Goal: Task Accomplishment & Management: Use online tool/utility

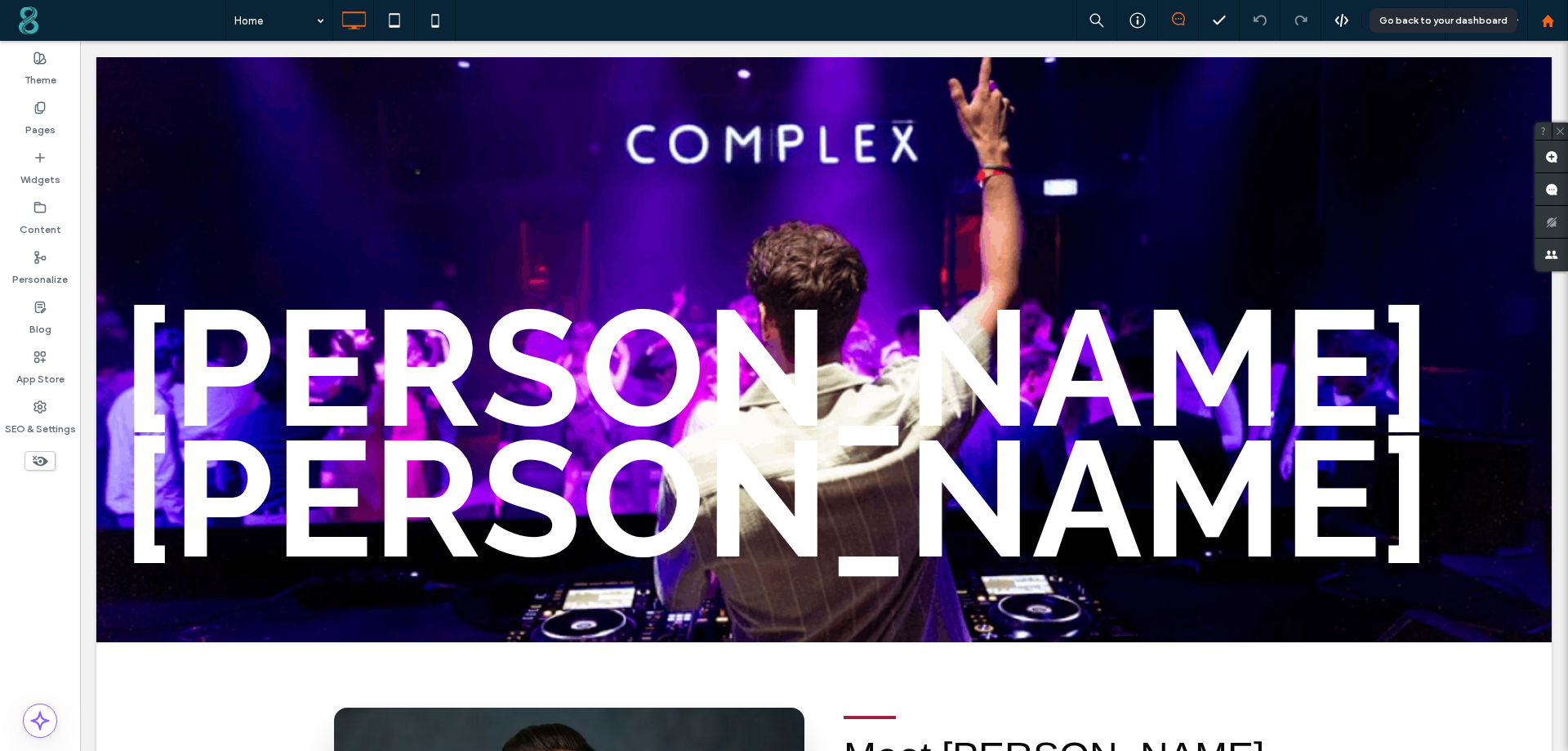
click at [1552, 26] on use at bounding box center [1547, 20] width 12 height 12
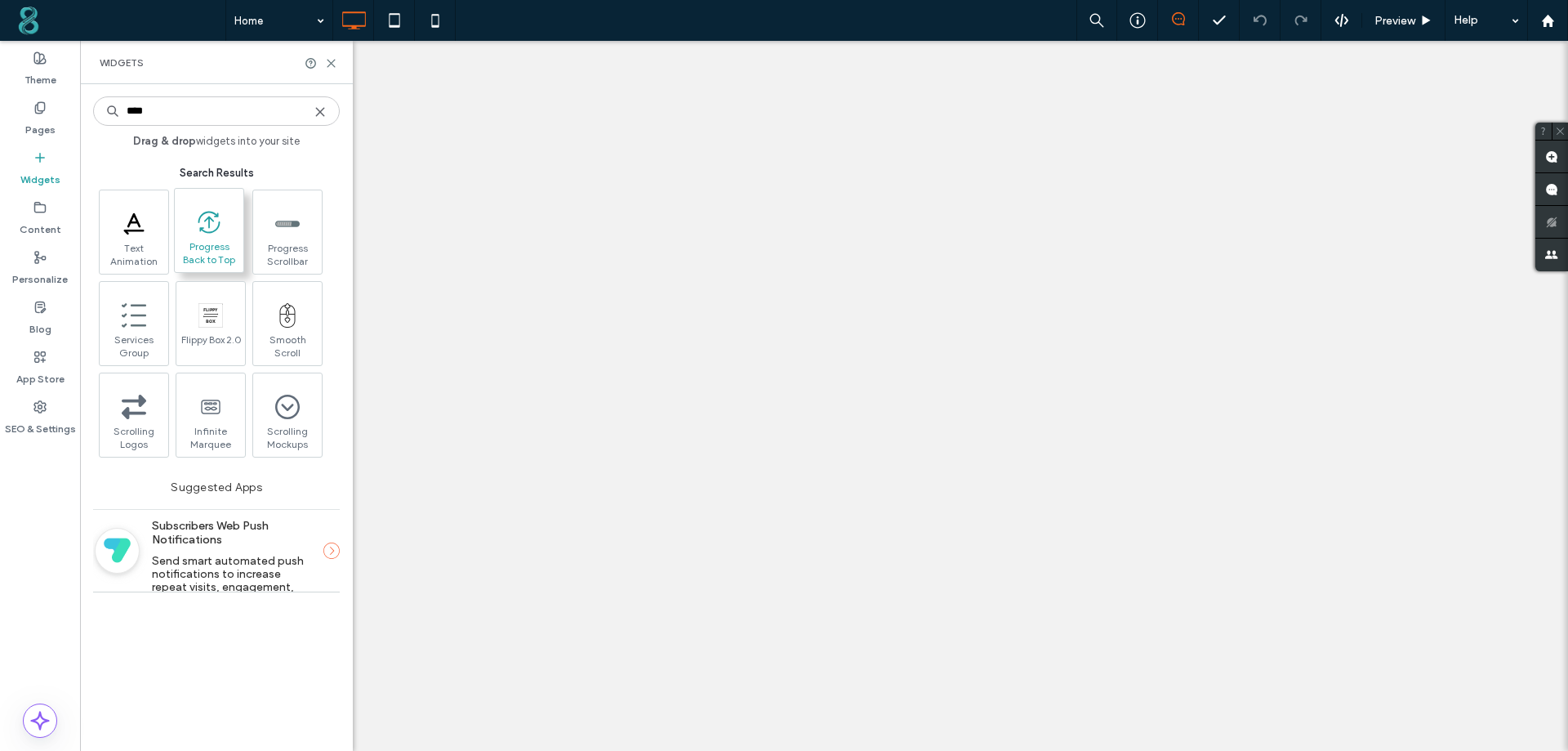
type input "****"
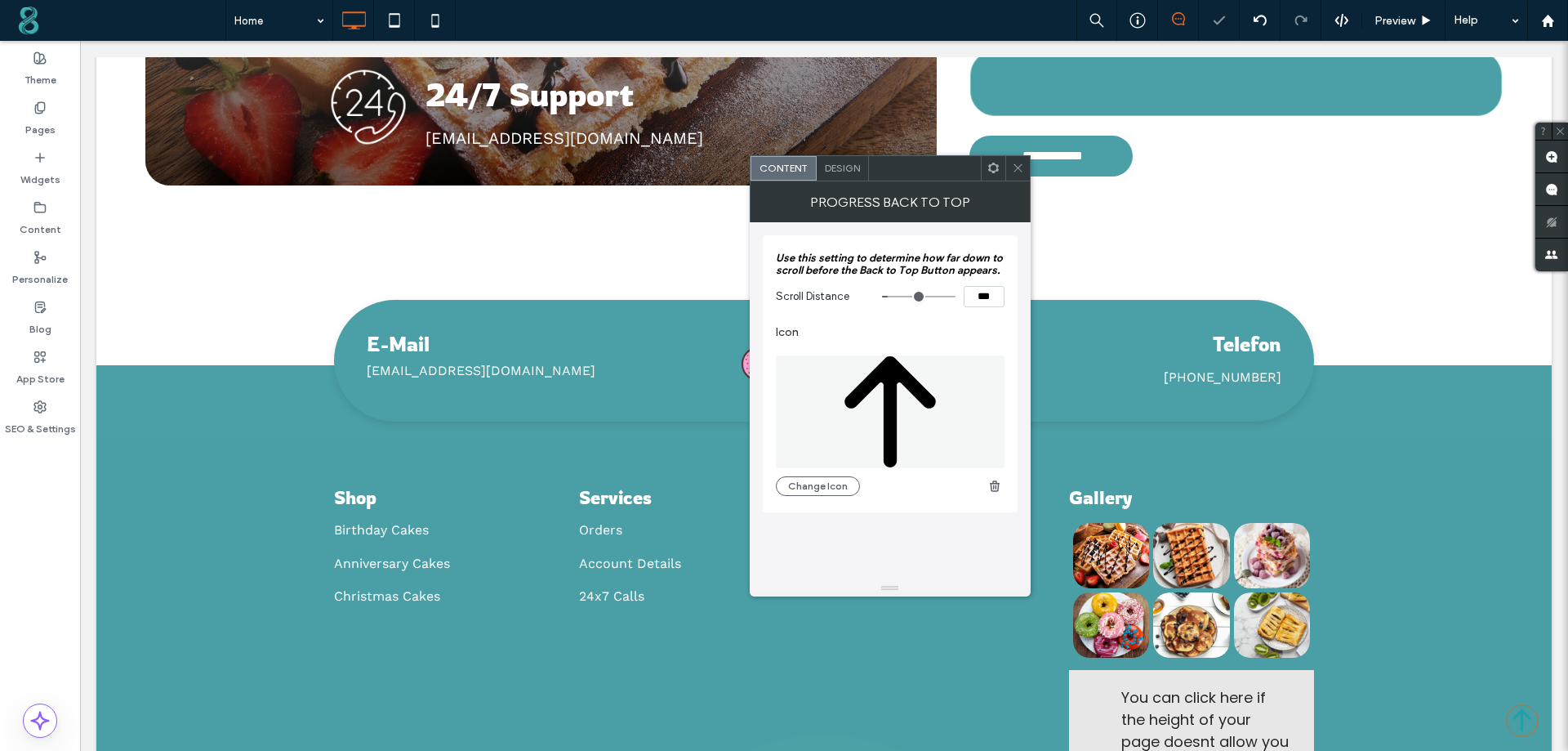
scroll to position [5776, 0]
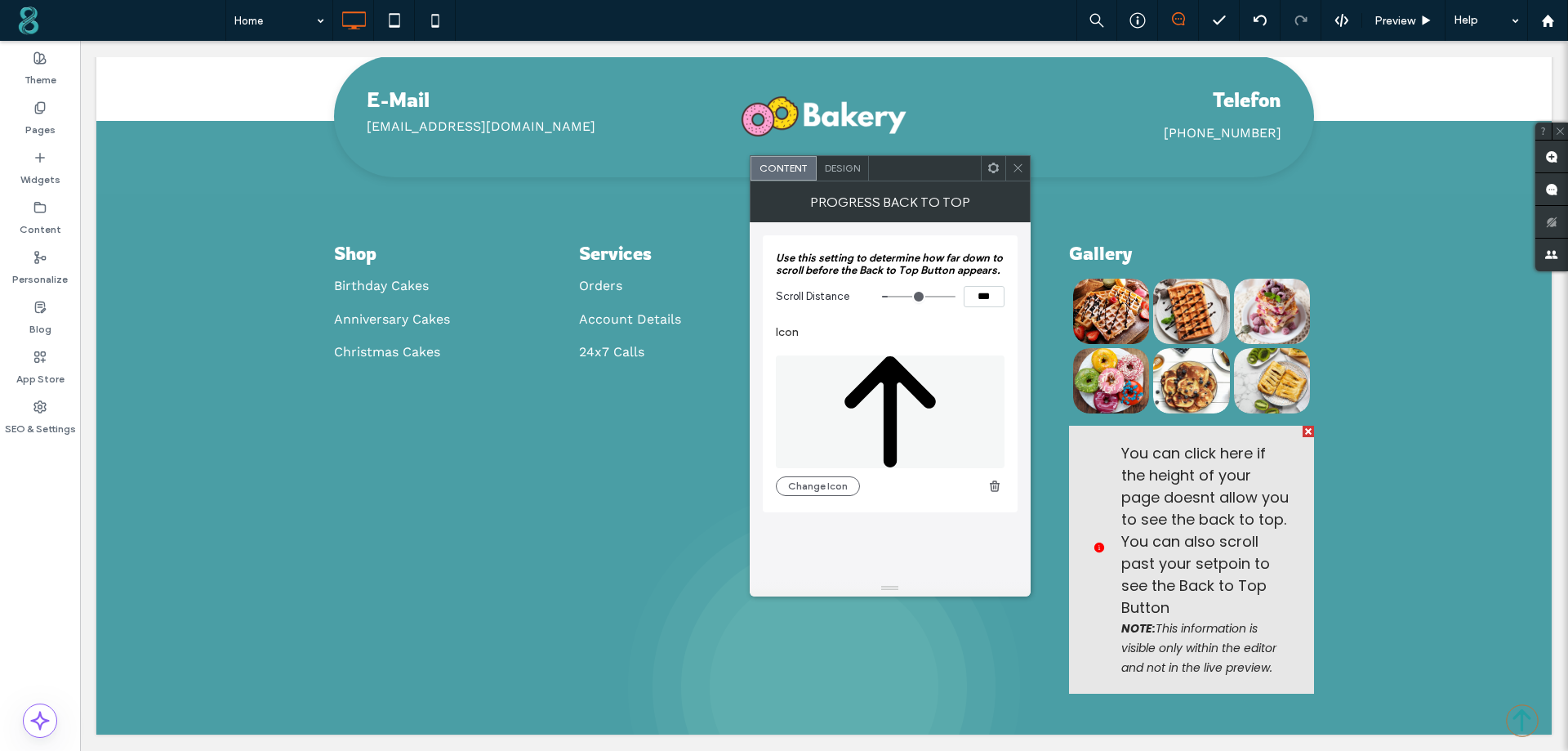
click at [856, 163] on span "Design" at bounding box center [843, 167] width 35 height 12
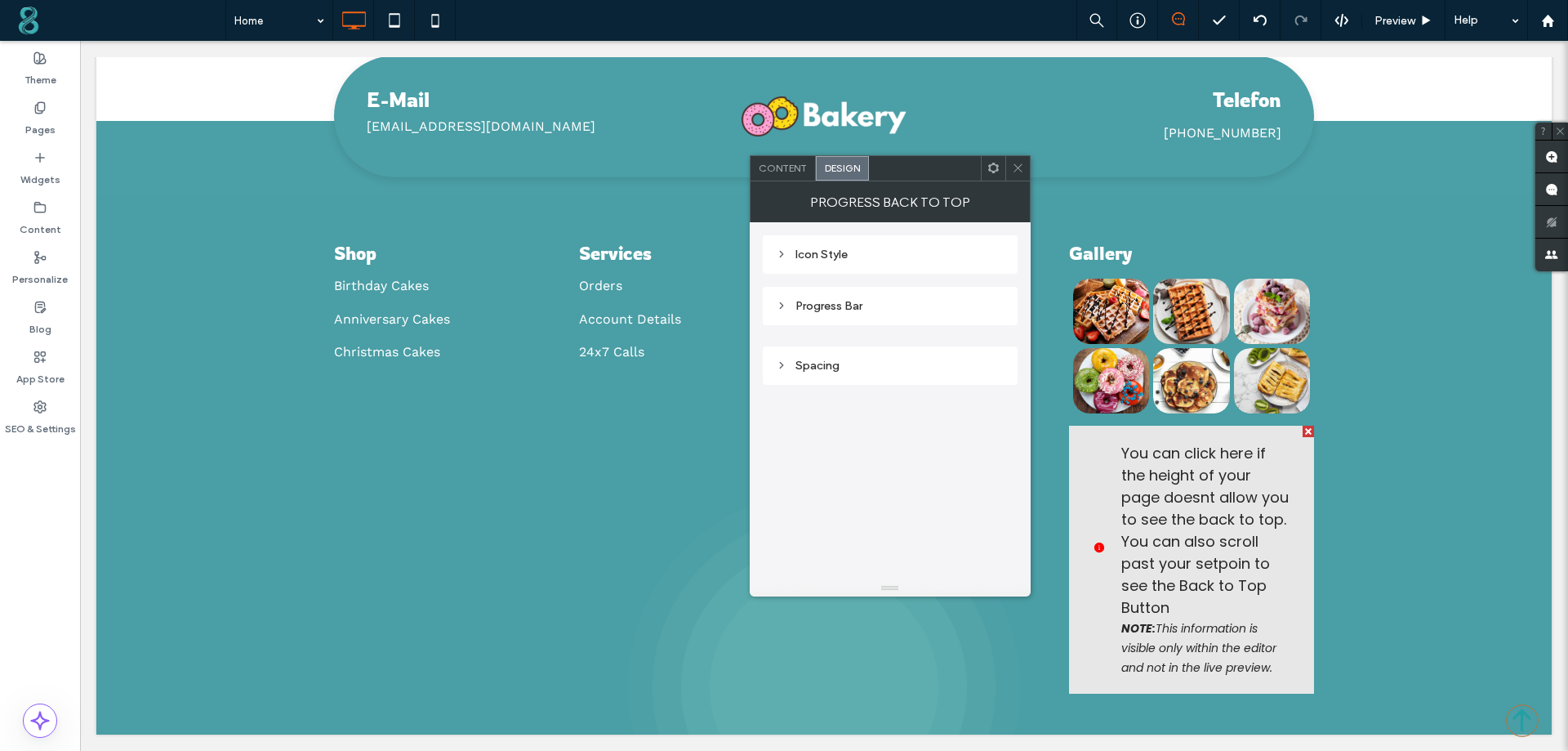
click at [854, 254] on div "Icon Style" at bounding box center [890, 254] width 228 height 14
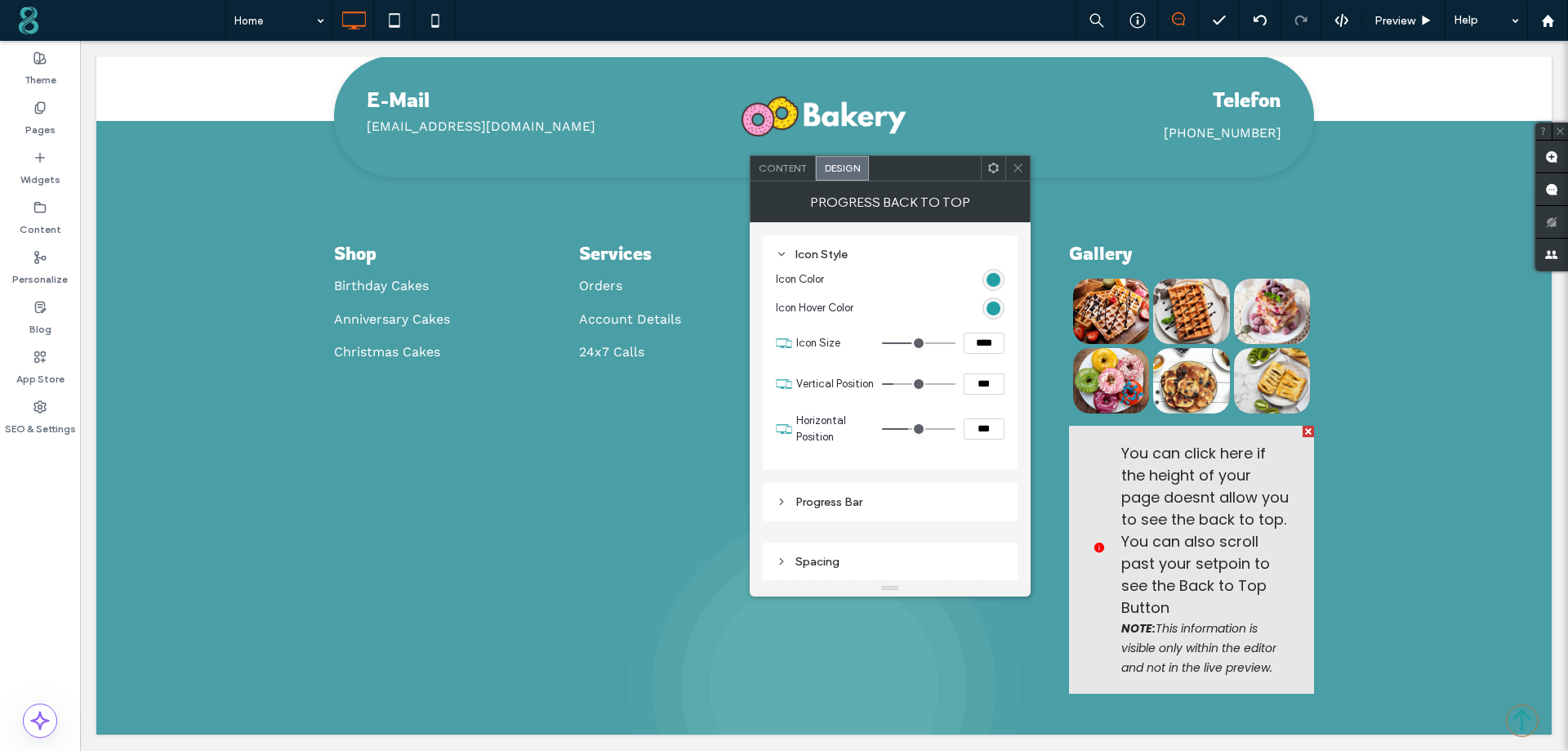
click at [1013, 167] on icon at bounding box center [1018, 167] width 12 height 12
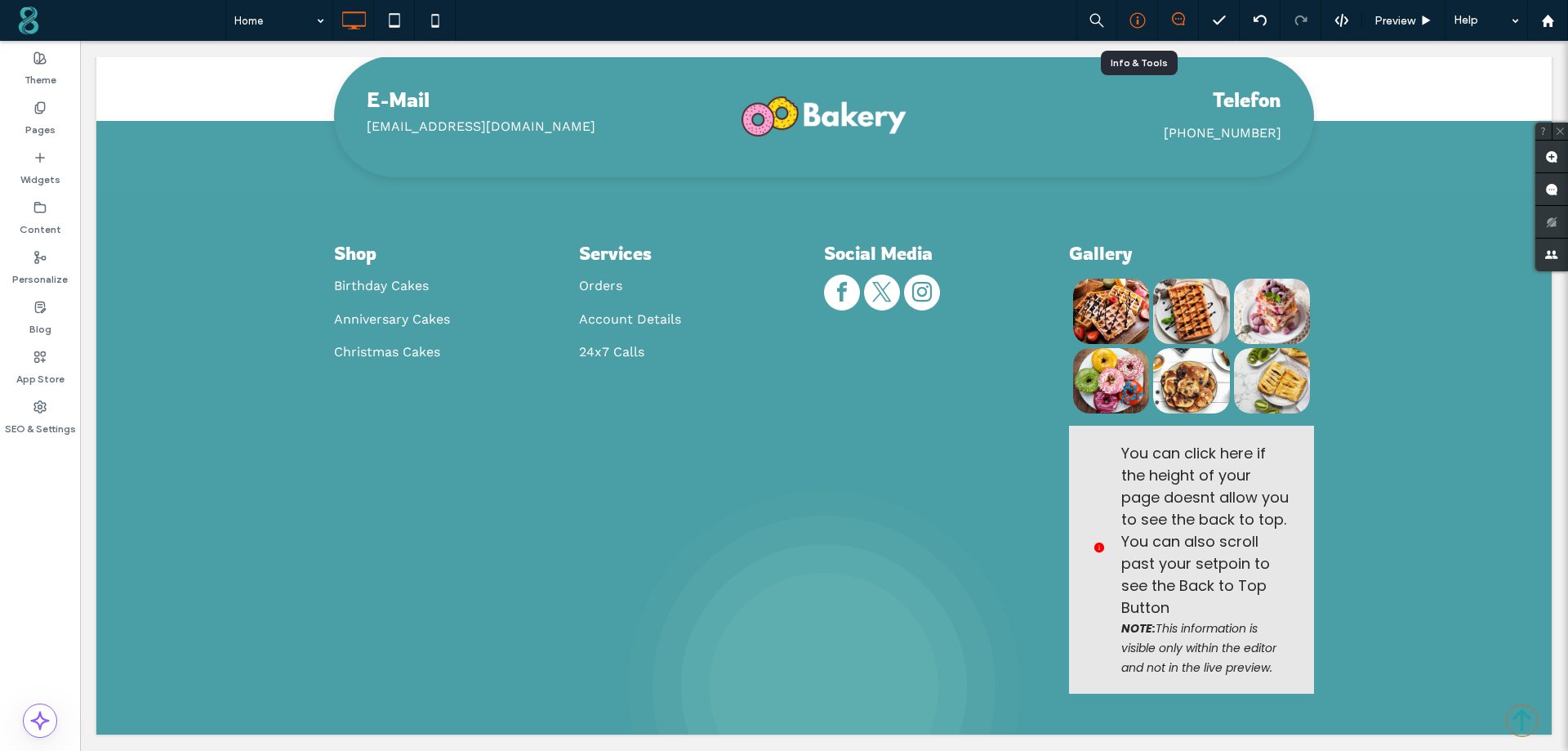
click at [1136, 15] on icon at bounding box center [1138, 21] width 16 height 16
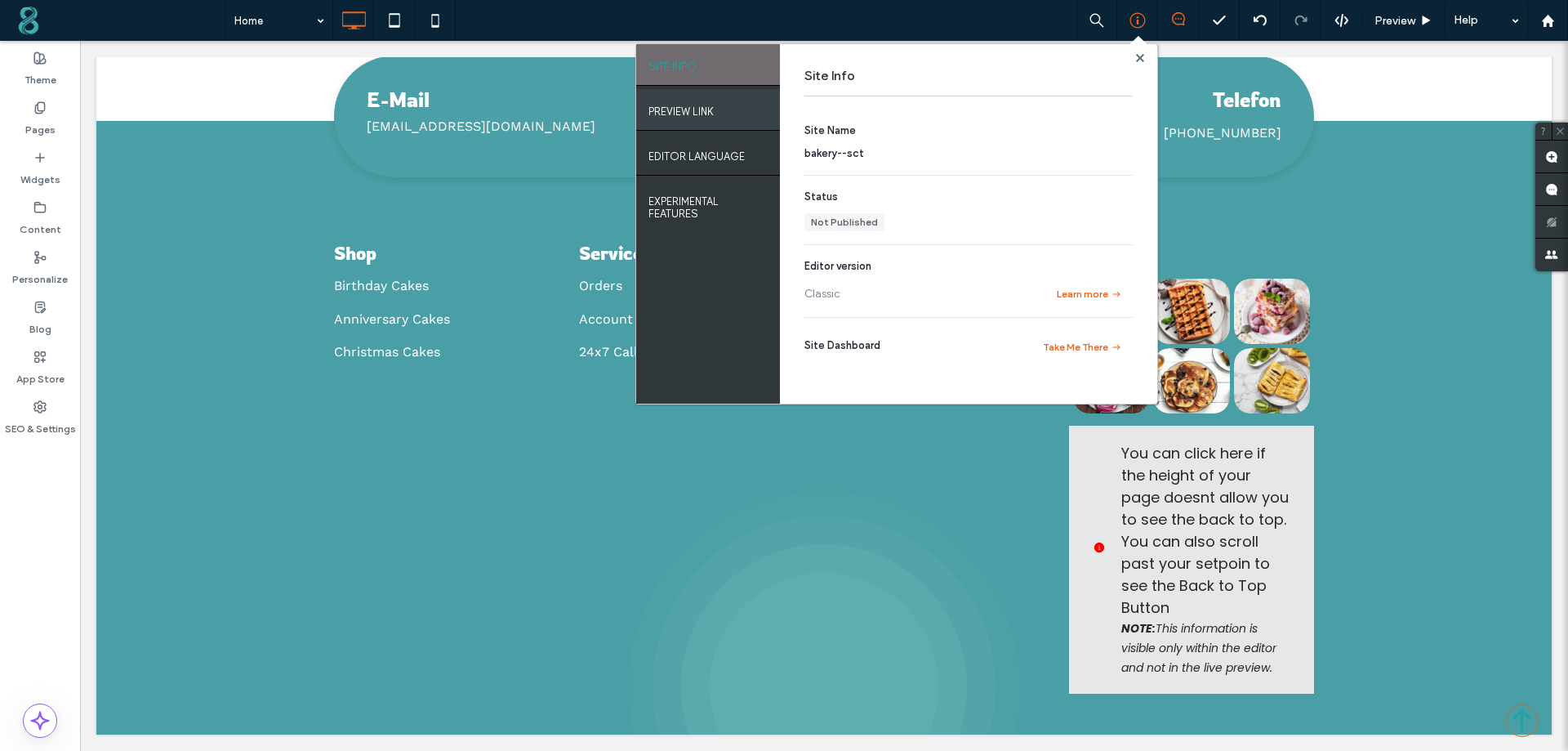
click at [726, 112] on div "PREVIEW LINK" at bounding box center [708, 110] width 143 height 41
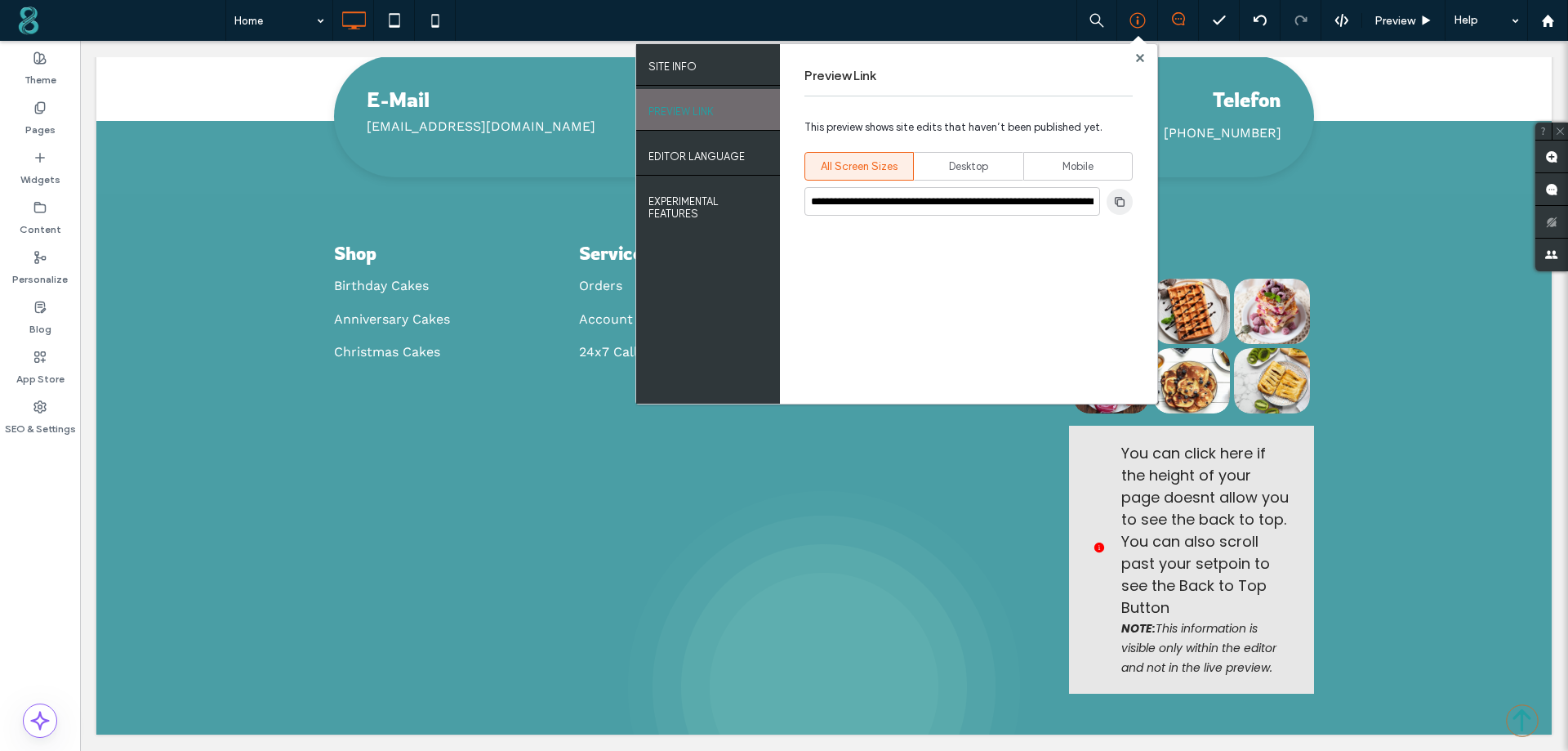
click at [1120, 199] on use "button" at bounding box center [1120, 201] width 10 height 10
click at [723, 73] on div "SITE INFO" at bounding box center [708, 65] width 143 height 41
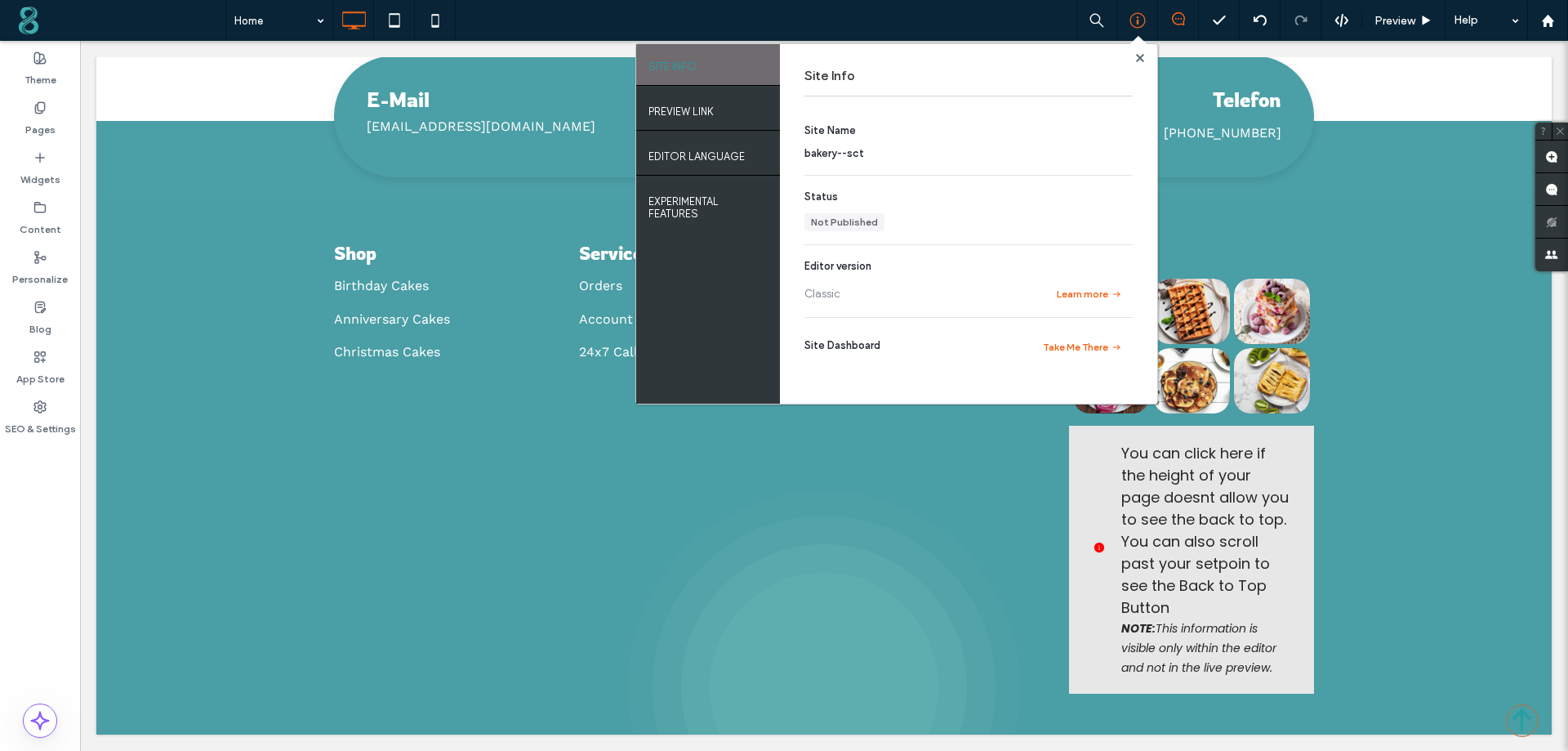
click at [1134, 62] on div at bounding box center [1139, 57] width 12 height 12
click at [1139, 58] on use at bounding box center [1139, 57] width 8 height 8
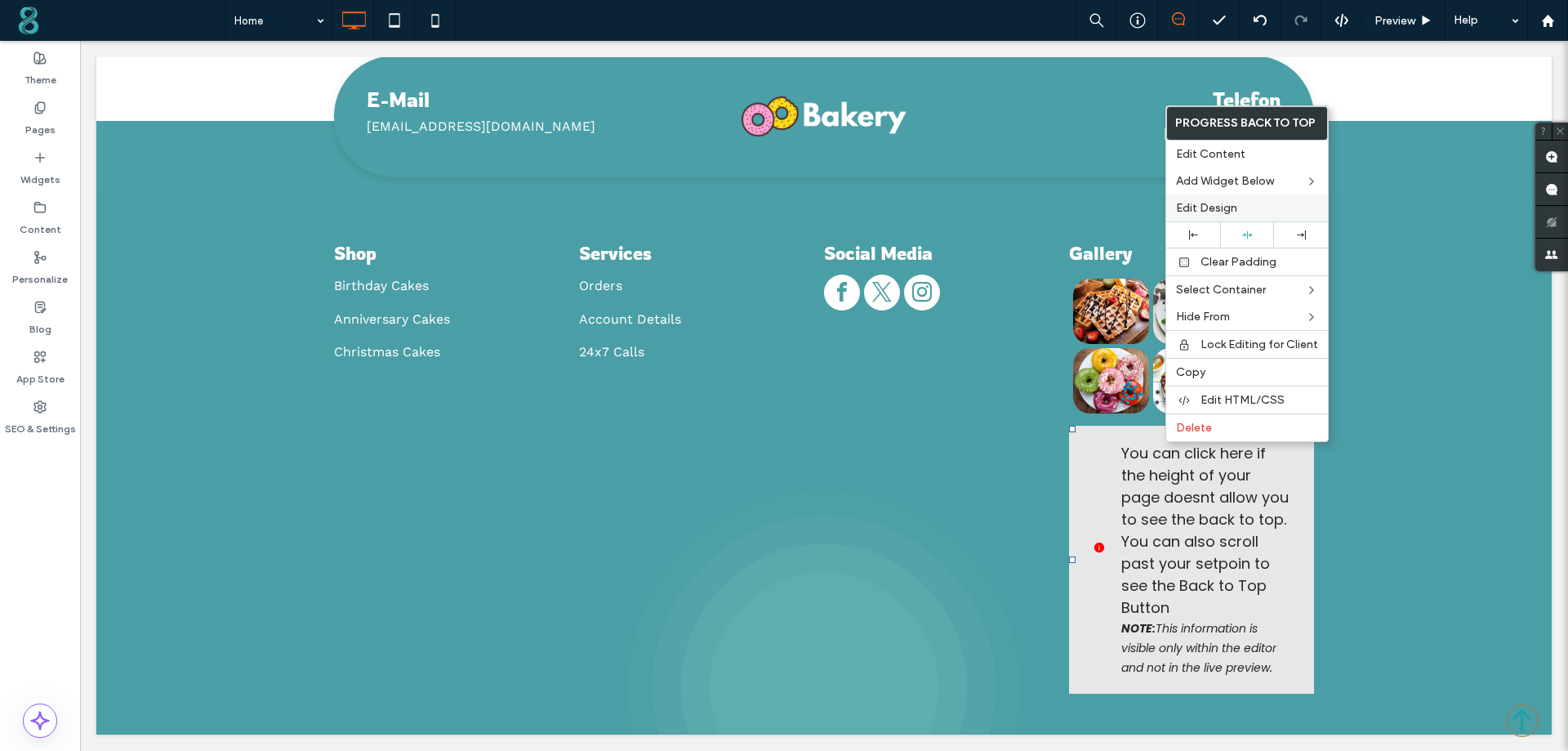
click at [1231, 207] on span "Edit Design" at bounding box center [1207, 208] width 61 height 14
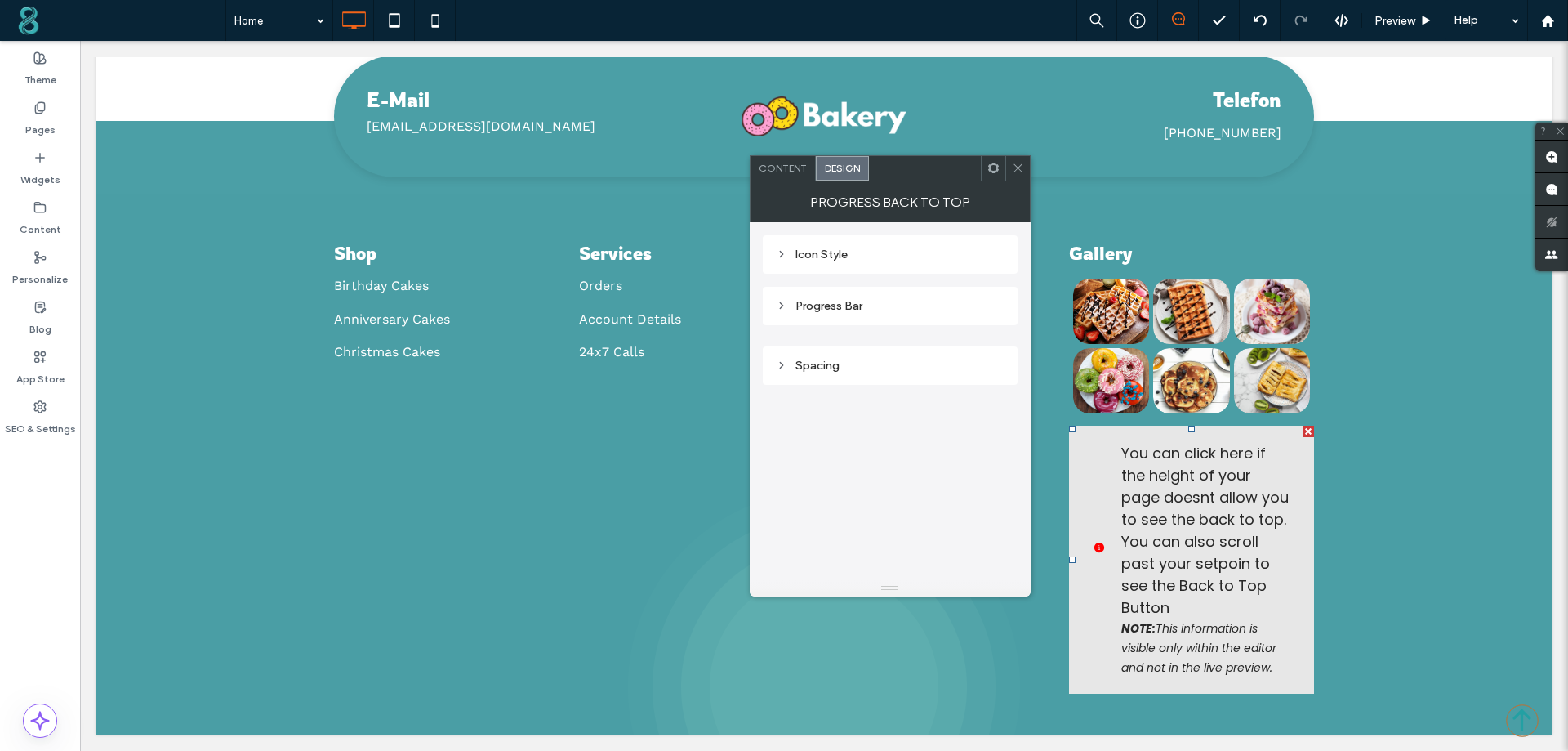
click at [829, 254] on div "Icon Style" at bounding box center [890, 254] width 228 height 14
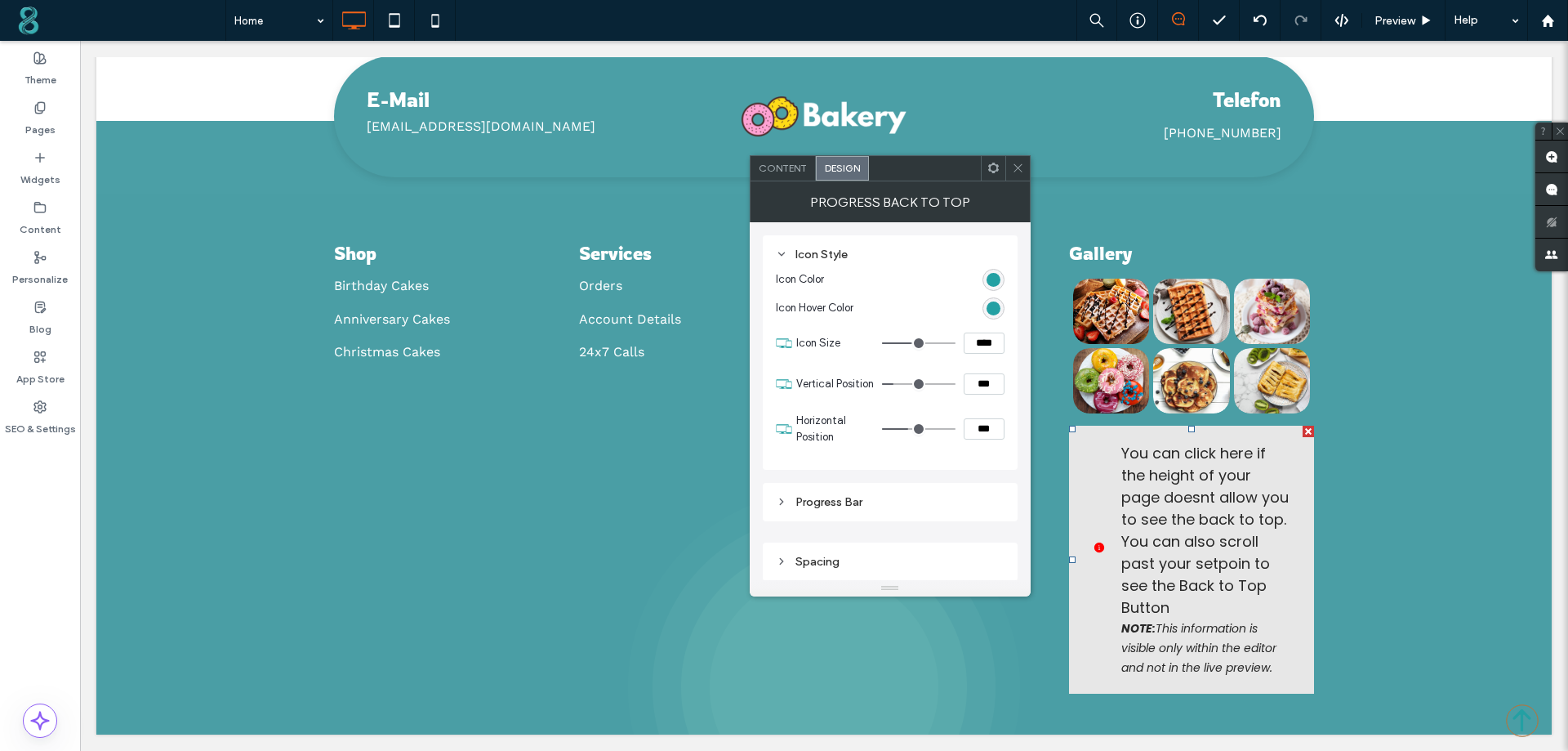
click at [830, 496] on div "Progress Bar" at bounding box center [890, 501] width 228 height 14
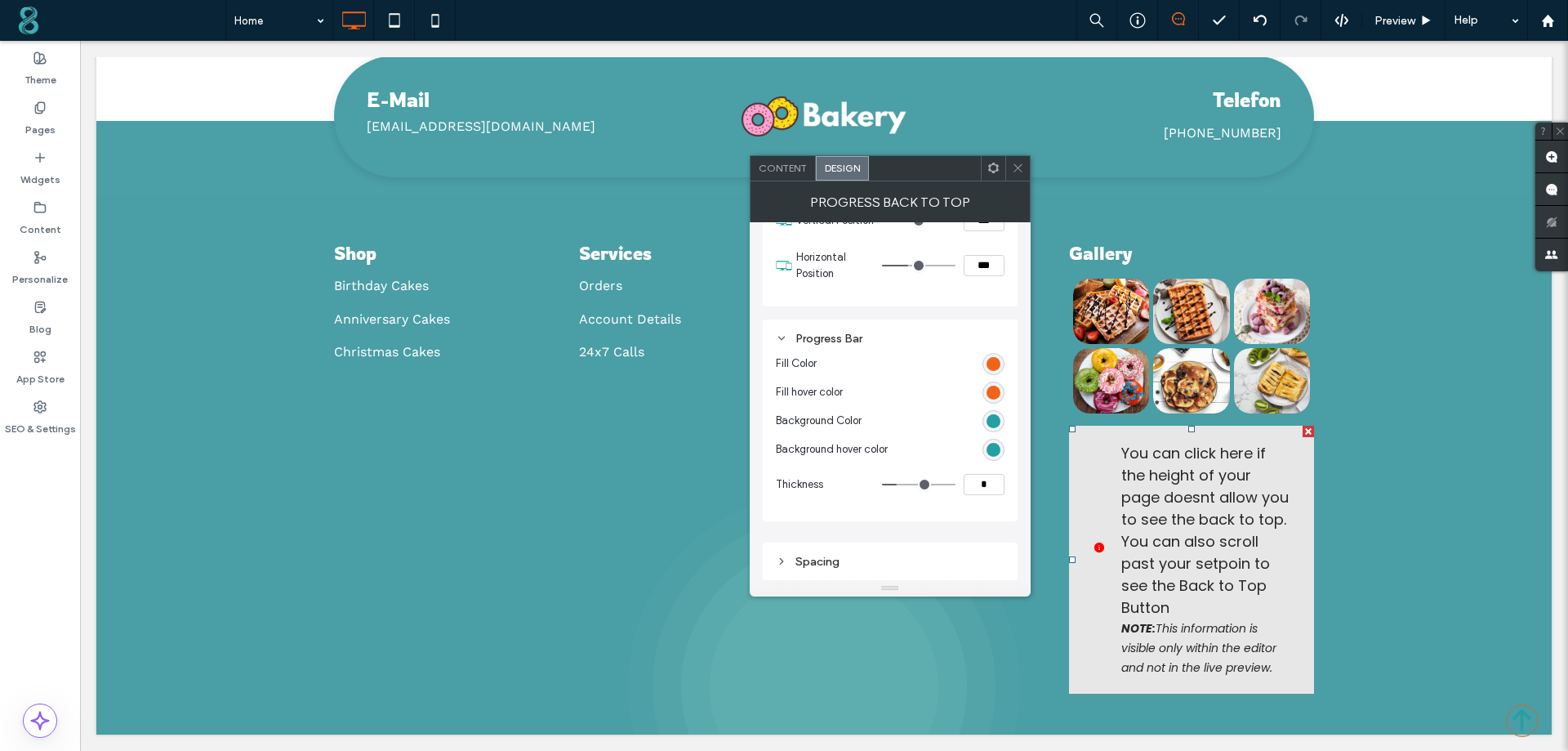
scroll to position [164, 0]
click at [806, 172] on div "Content" at bounding box center [783, 168] width 65 height 25
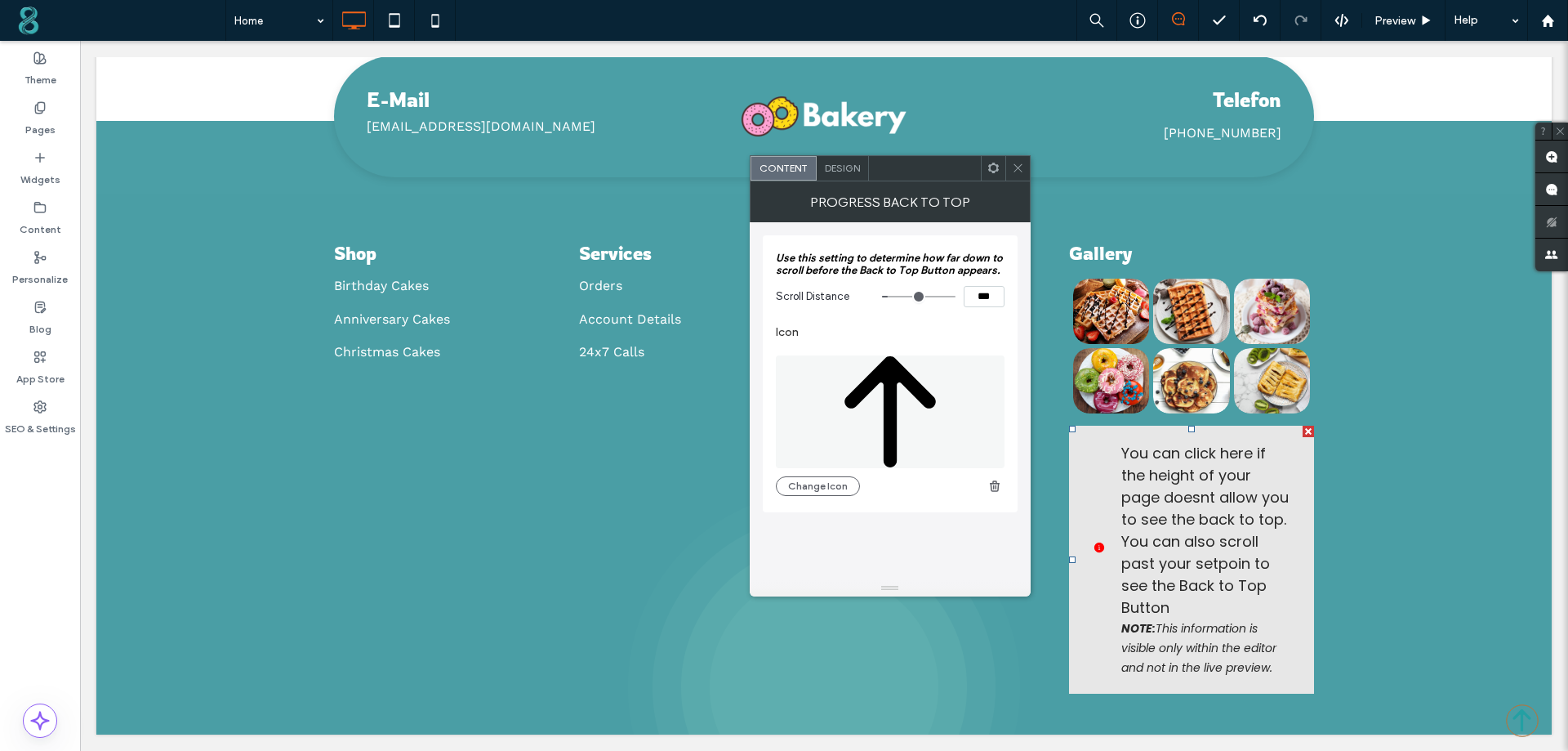
click at [1013, 171] on icon at bounding box center [1018, 167] width 12 height 12
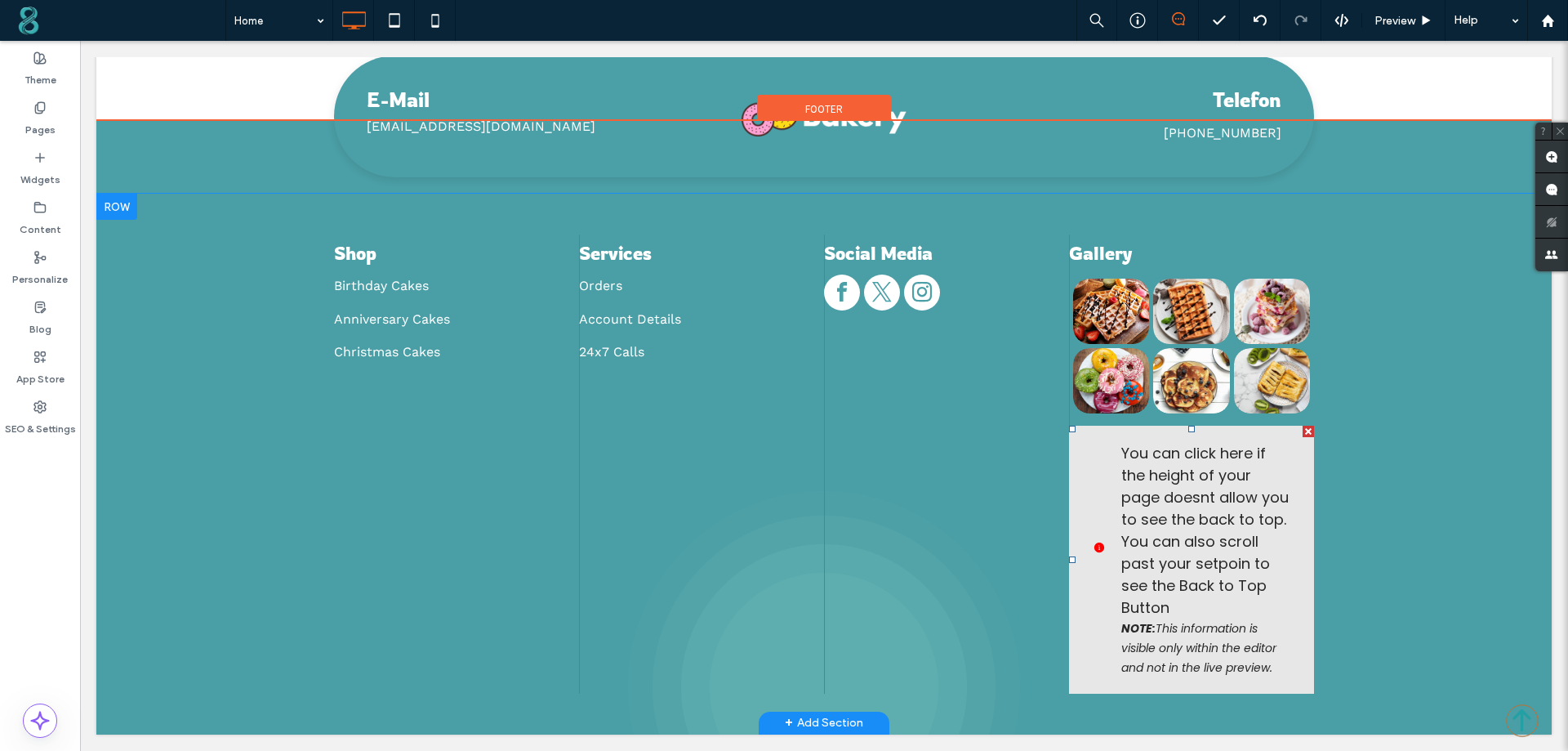
drag, startPoint x: 1304, startPoint y: 427, endPoint x: 1383, endPoint y: 468, distance: 89.0
click at [1304, 427] on div at bounding box center [1308, 431] width 12 height 12
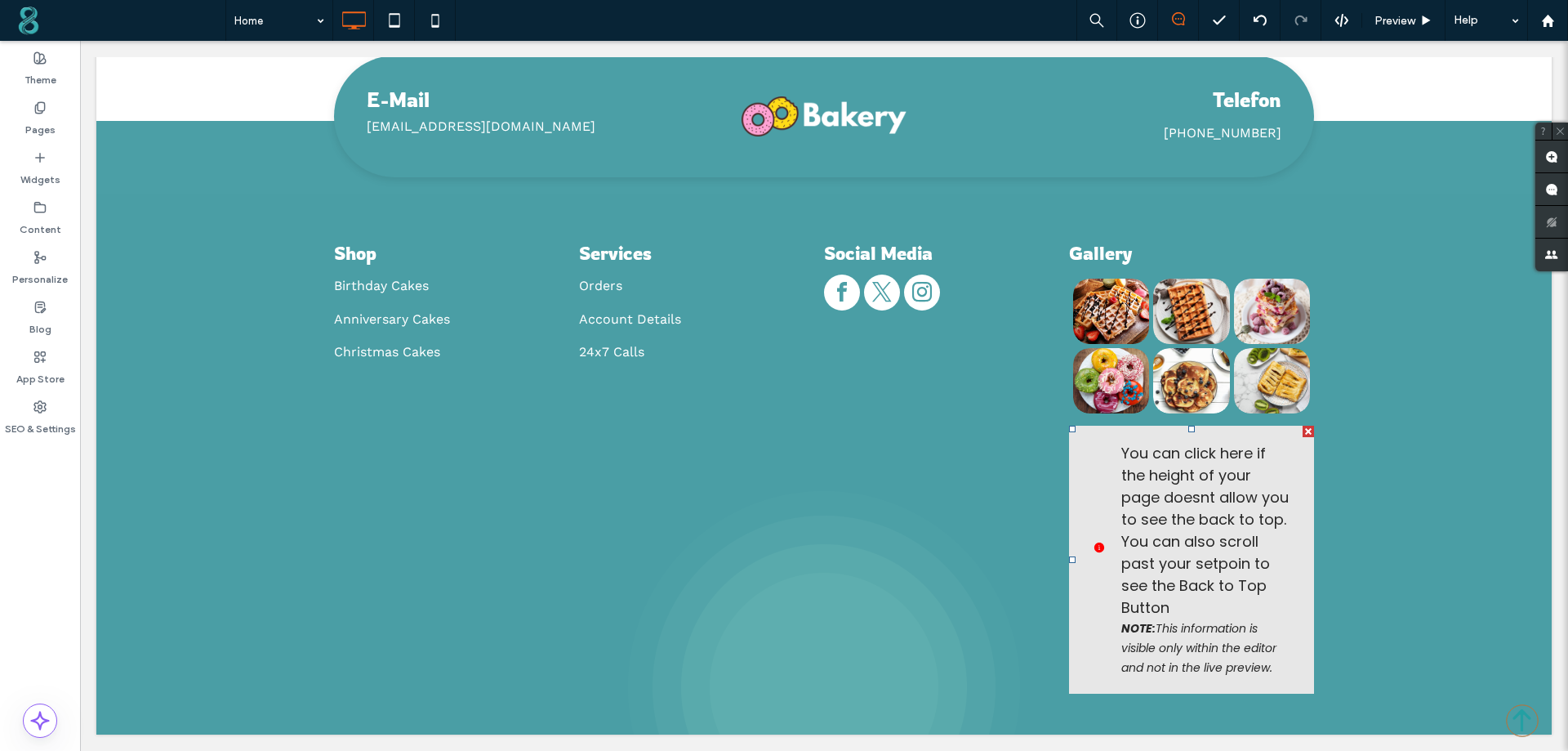
scroll to position [5508, 0]
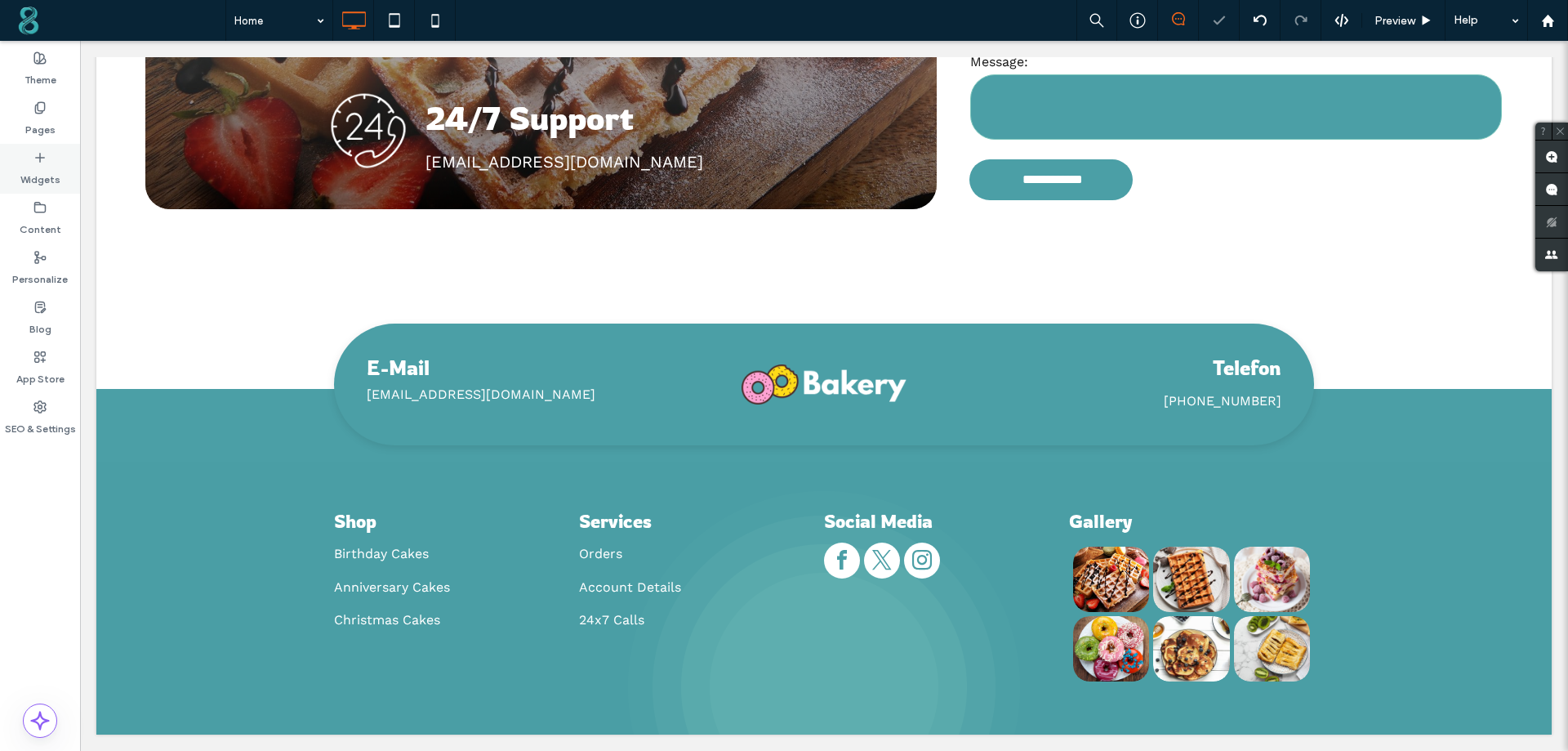
click at [28, 171] on label "Widgets" at bounding box center [40, 176] width 40 height 23
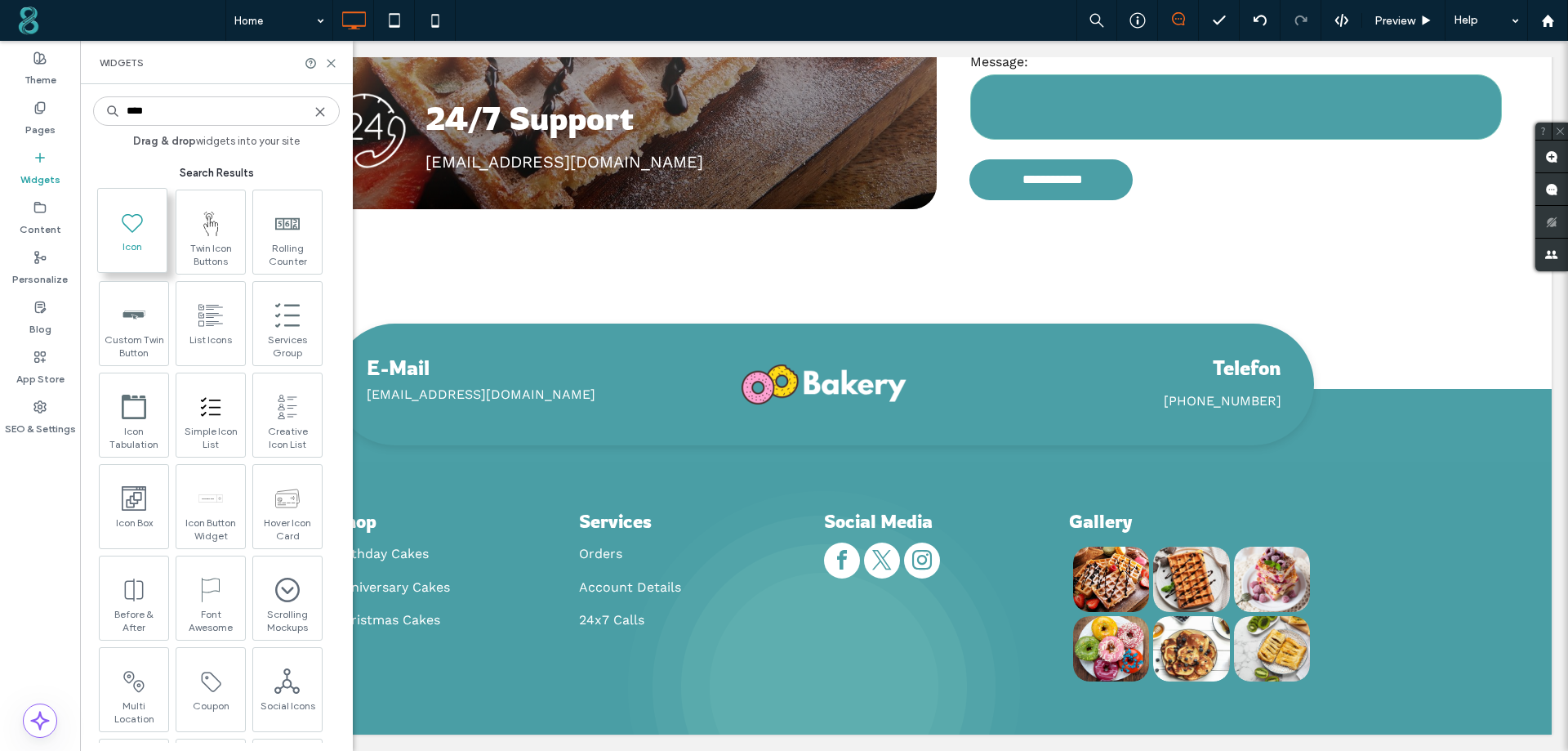
type input "****"
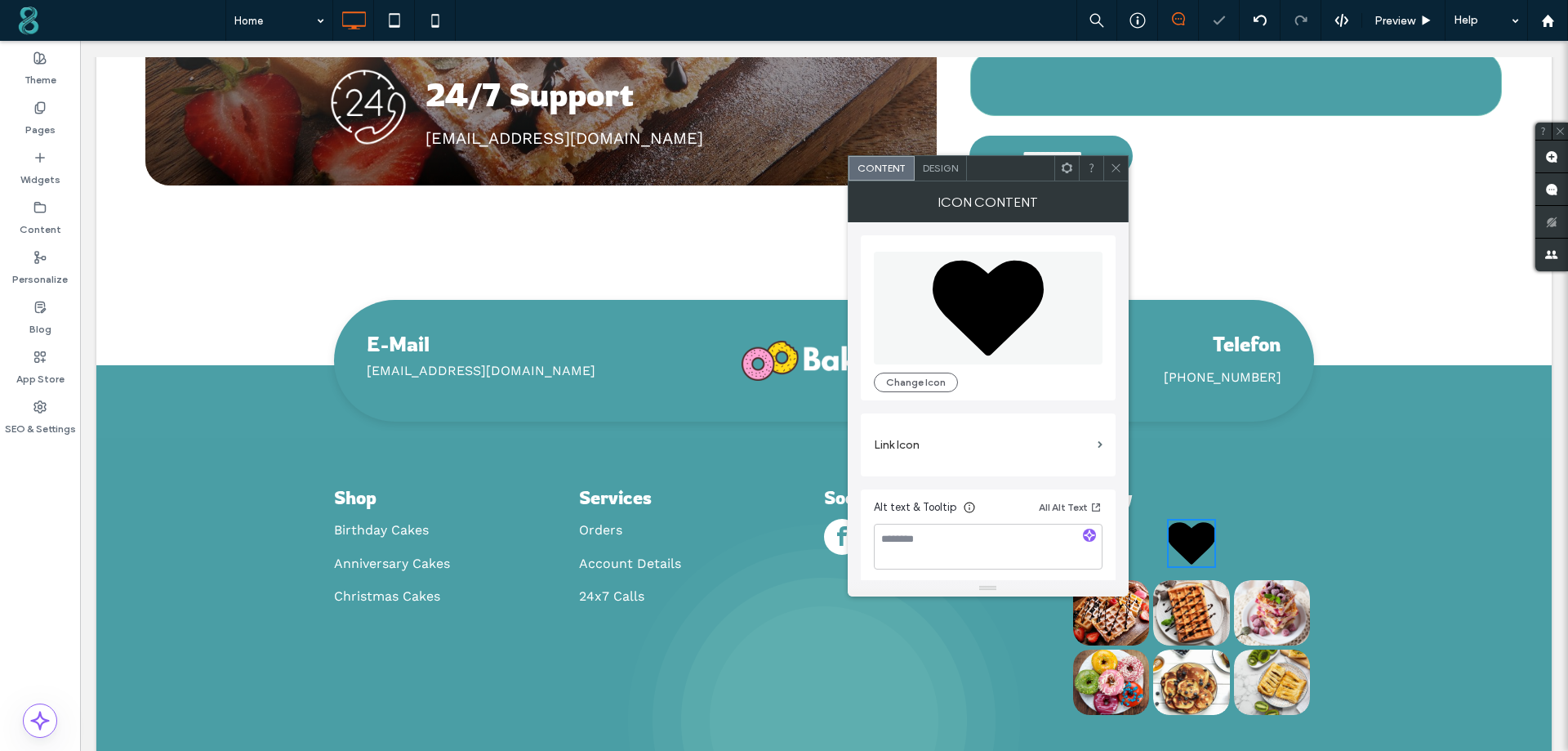
click at [952, 162] on span "Design" at bounding box center [941, 167] width 35 height 12
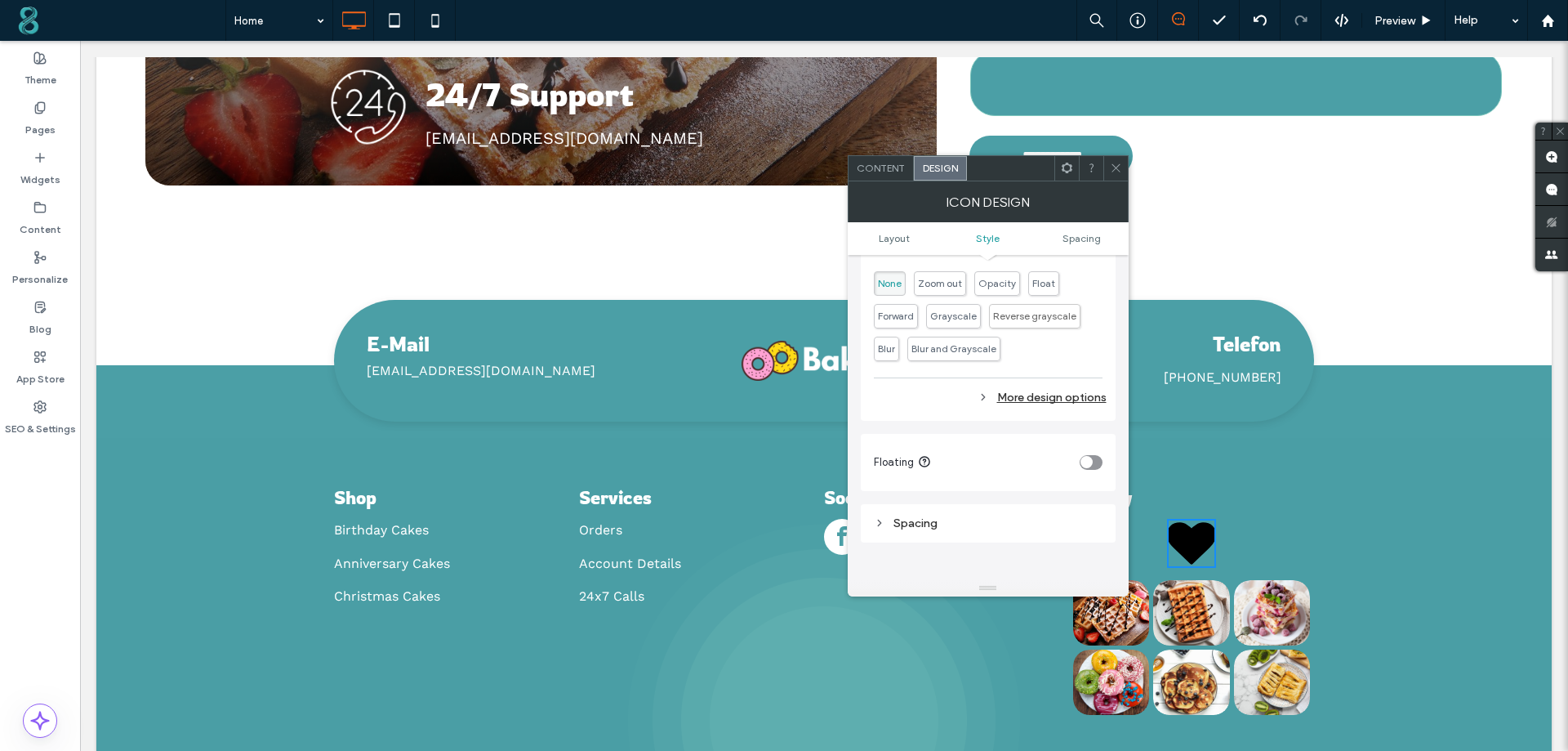
scroll to position [572, 0]
click at [1062, 382] on div "More design options" at bounding box center [990, 392] width 232 height 22
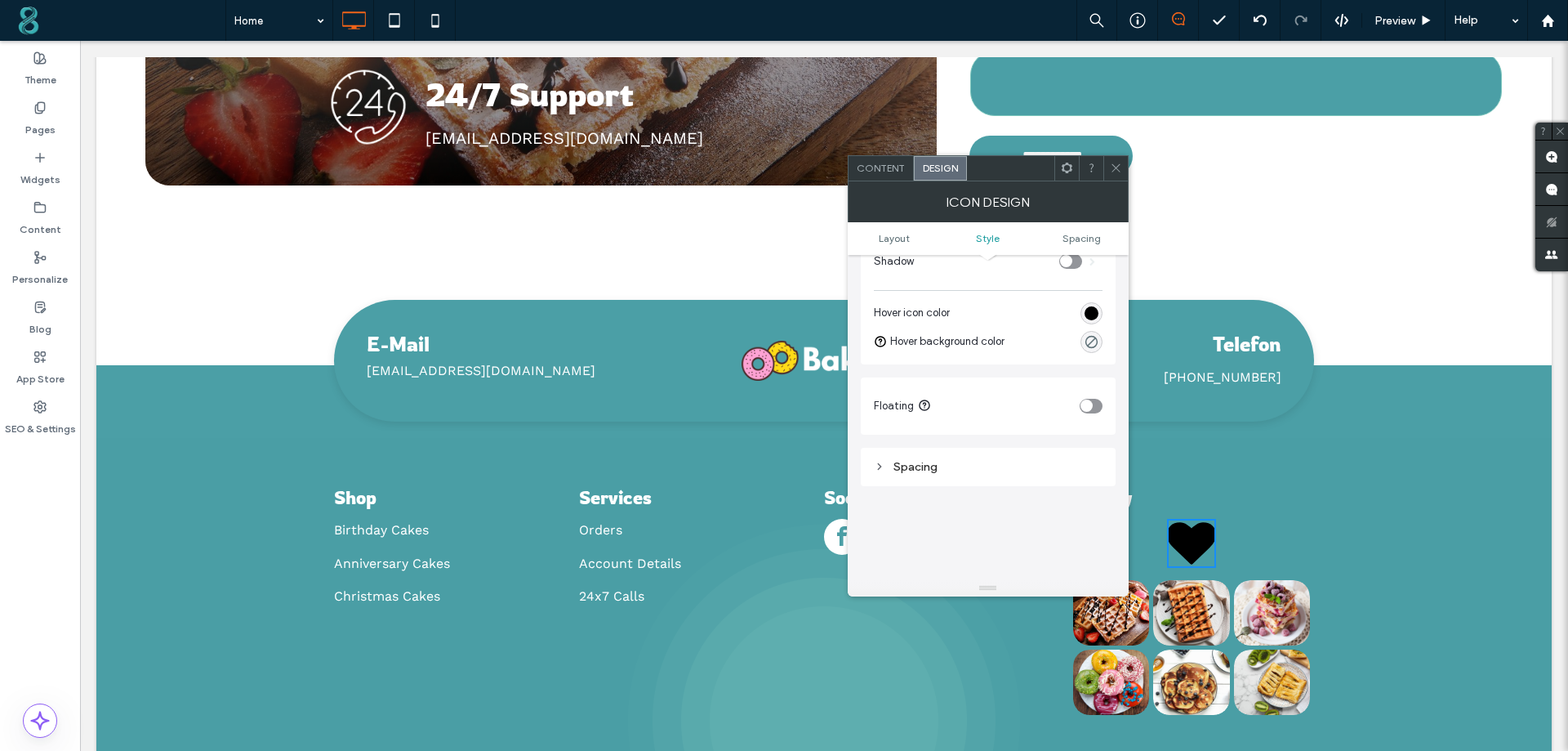
scroll to position [817, 0]
click at [1095, 384] on div "toggle" at bounding box center [1091, 383] width 23 height 15
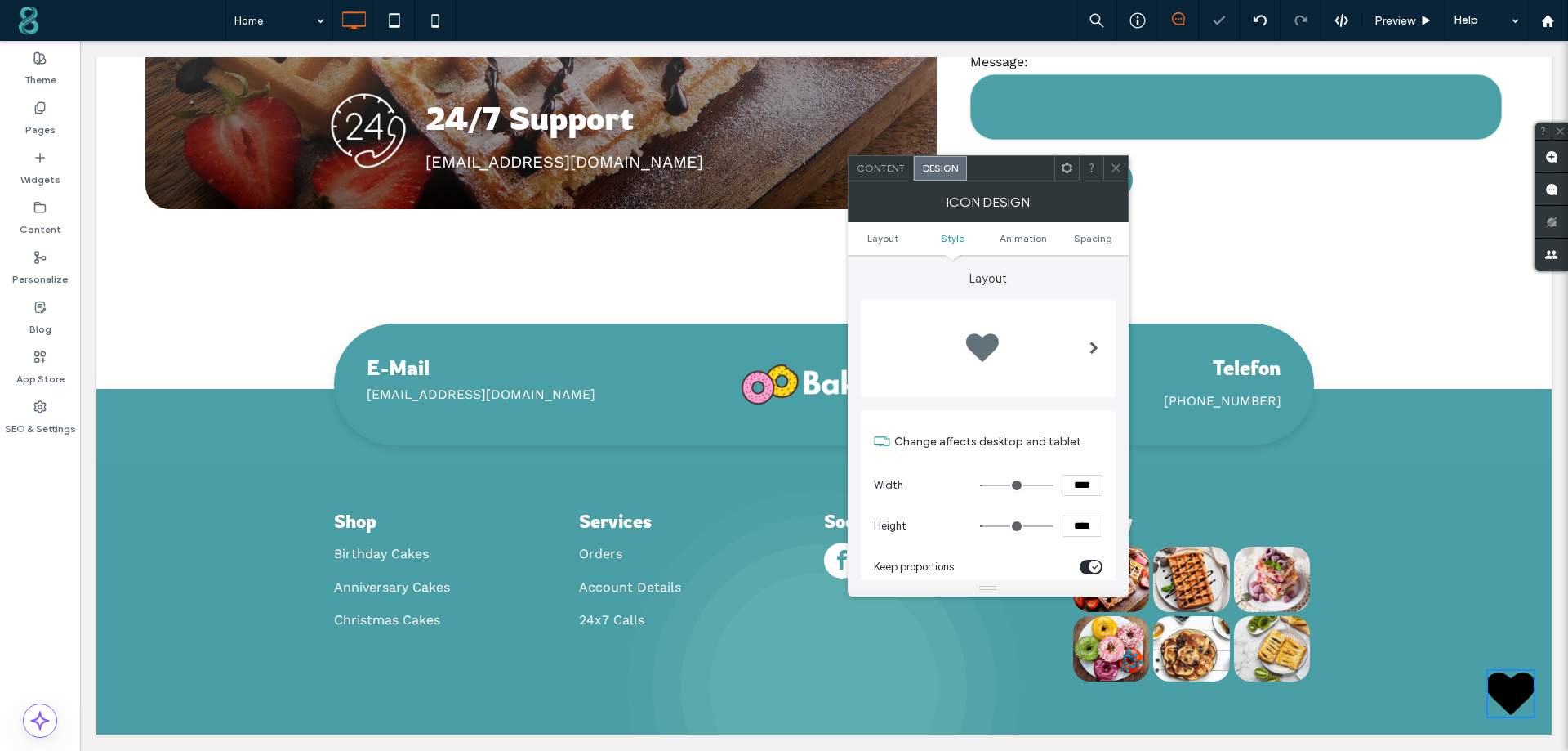
scroll to position [746, 0]
